Goal: Task Accomplishment & Management: Use online tool/utility

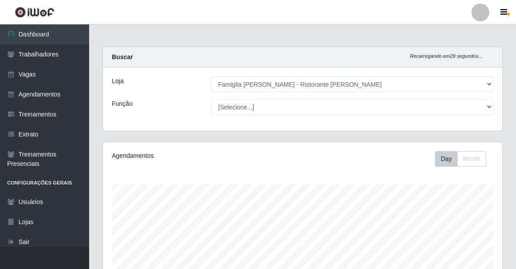
select select "267"
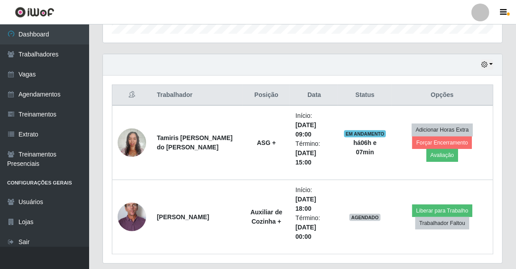
scroll to position [185, 399]
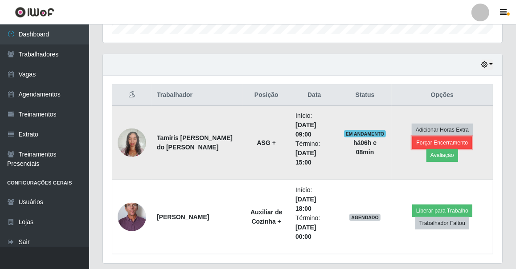
click at [417, 149] on button "Forçar Encerramento" at bounding box center [442, 143] width 60 height 12
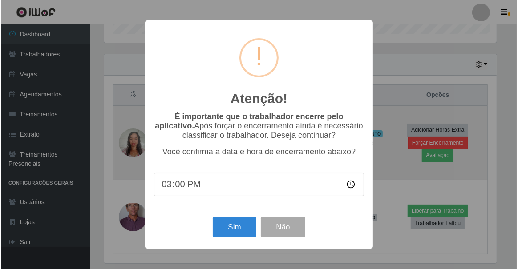
scroll to position [185, 395]
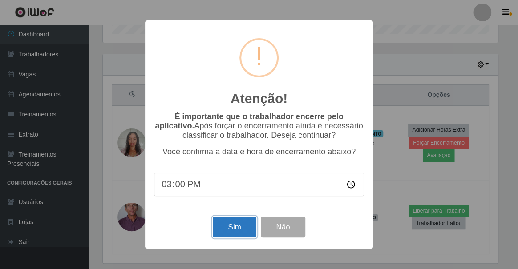
click at [228, 233] on button "Sim" at bounding box center [234, 227] width 43 height 21
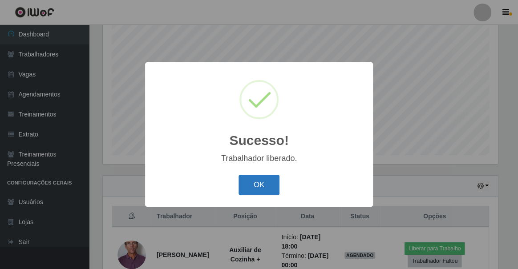
click at [244, 188] on button "OK" at bounding box center [259, 185] width 41 height 21
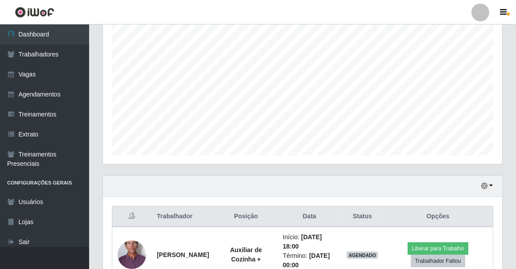
scroll to position [218, 0]
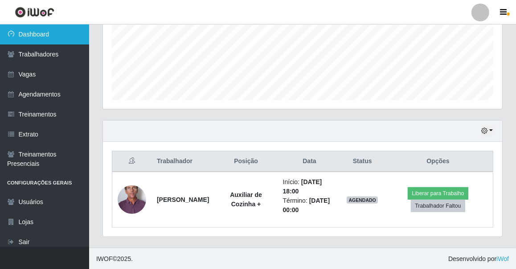
click at [80, 41] on link "Dashboard" at bounding box center [44, 34] width 89 height 20
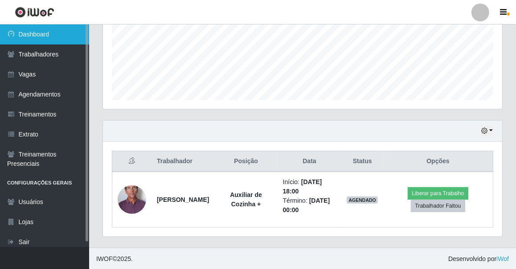
click at [62, 32] on link "Dashboard" at bounding box center [44, 34] width 89 height 20
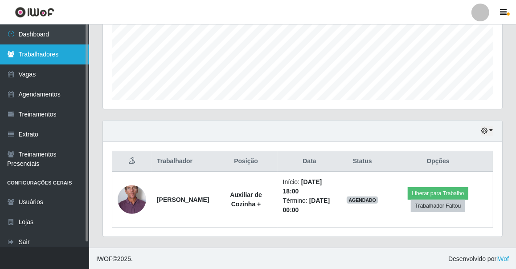
click at [59, 51] on link "Trabalhadores" at bounding box center [44, 55] width 89 height 20
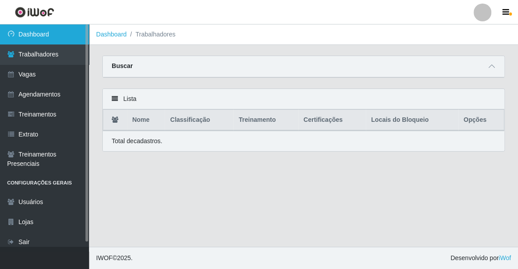
click at [41, 33] on link "Dashboard" at bounding box center [44, 34] width 89 height 20
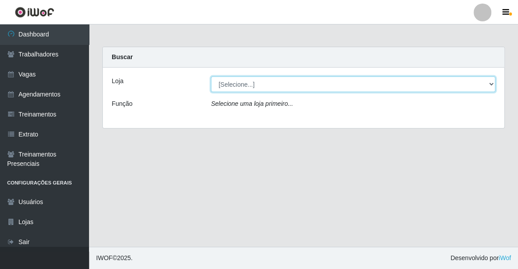
click at [276, 87] on select "[Selecione...] Famiglia [PERSON_NAME] - Ristorante [PERSON_NAME]" at bounding box center [353, 85] width 285 height 16
select select "267"
click at [211, 77] on select "[Selecione...] Famiglia [PERSON_NAME] - Ristorante [PERSON_NAME]" at bounding box center [353, 85] width 285 height 16
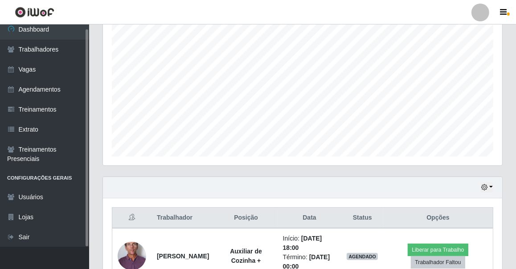
scroll to position [218, 0]
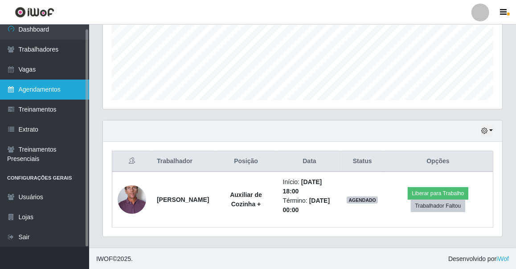
click at [46, 93] on link "Agendamentos" at bounding box center [44, 90] width 89 height 20
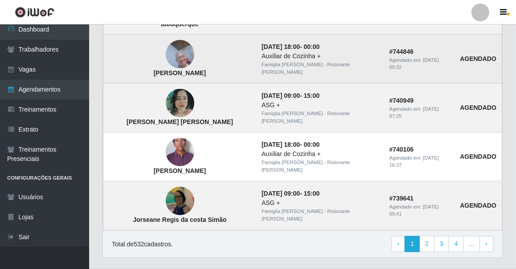
scroll to position [659, 0]
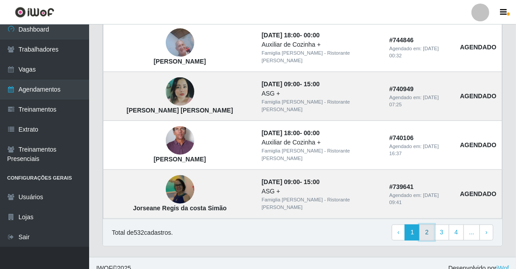
click at [432, 225] on link "2" at bounding box center [426, 233] width 15 height 16
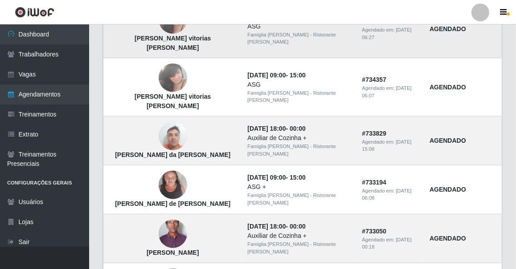
scroll to position [445, 0]
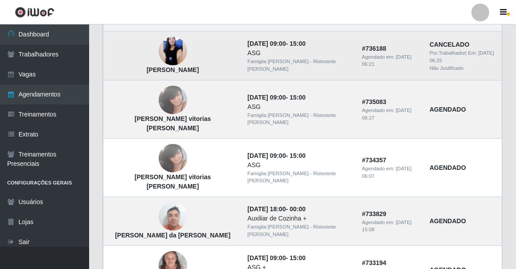
click at [145, 37] on td "[PERSON_NAME]" at bounding box center [172, 56] width 139 height 49
click at [159, 43] on img at bounding box center [173, 51] width 29 height 63
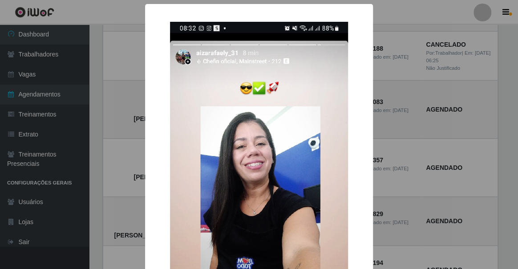
click at [128, 57] on div "× [PERSON_NAME] OK Cancel" at bounding box center [259, 134] width 518 height 269
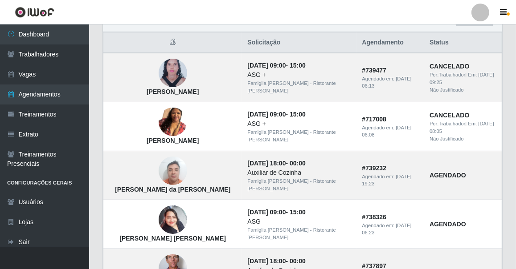
scroll to position [283, 0]
